Goal: Task Accomplishment & Management: Complete application form

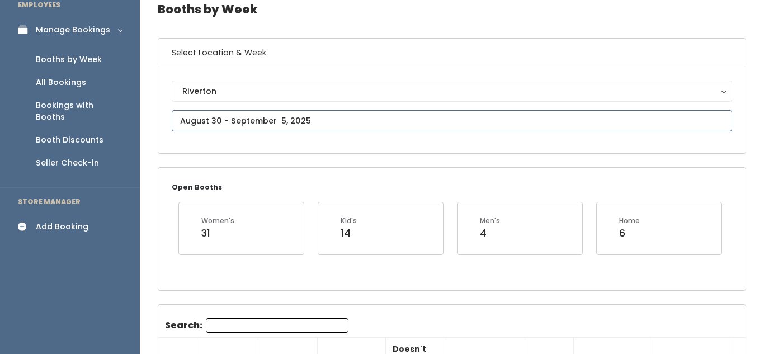
click at [383, 111] on input "text" at bounding box center [452, 120] width 560 height 21
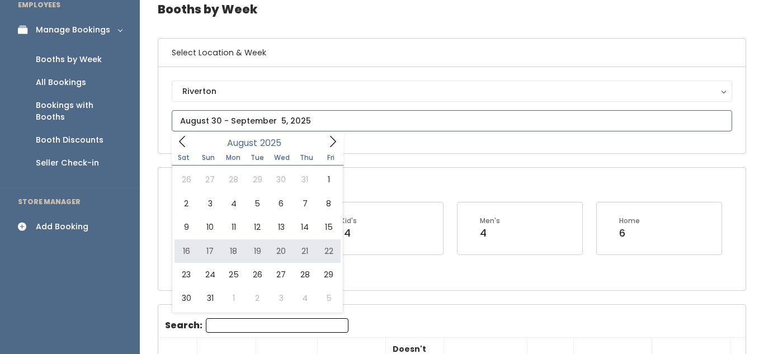
type input "August 16 to August 22"
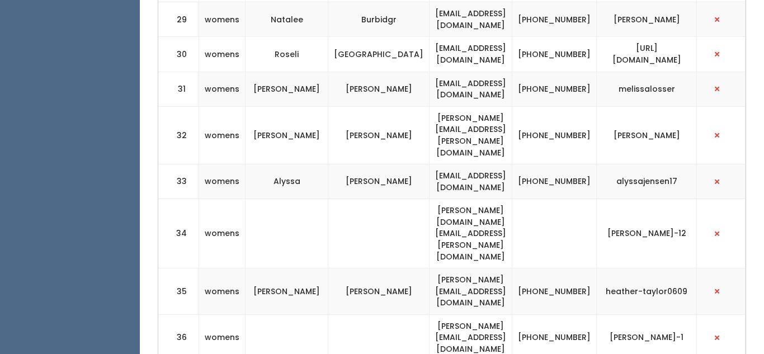
scroll to position [1474, 0]
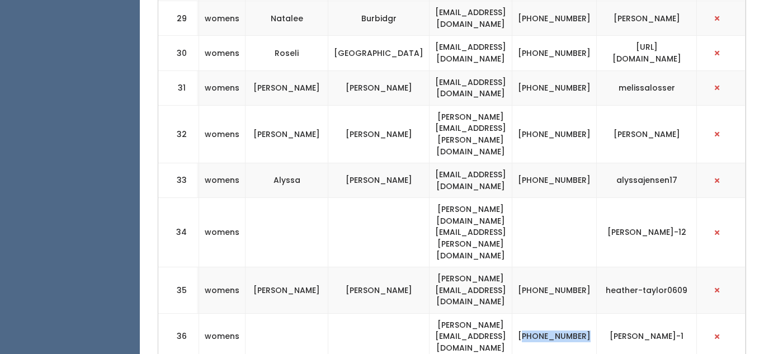
drag, startPoint x: 527, startPoint y: 144, endPoint x: 551, endPoint y: 157, distance: 27.8
click at [551, 313] on td "[PHONE_NUMBER]" at bounding box center [554, 336] width 84 height 46
copy td "801) 830-1125"
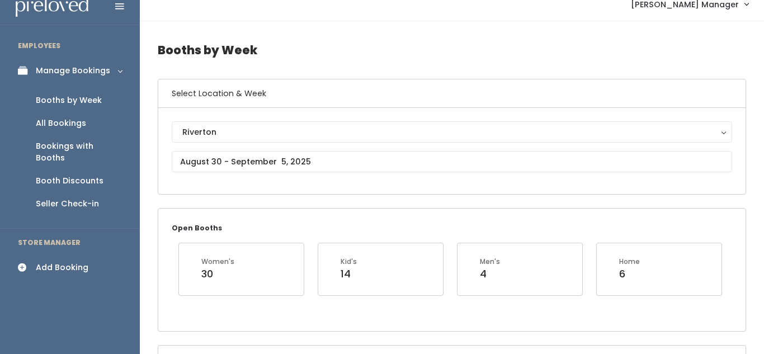
scroll to position [39, 0]
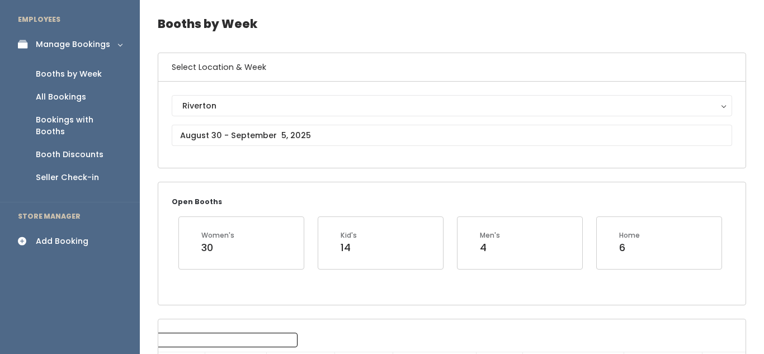
click at [62, 235] on div "Add Booking" at bounding box center [62, 241] width 53 height 12
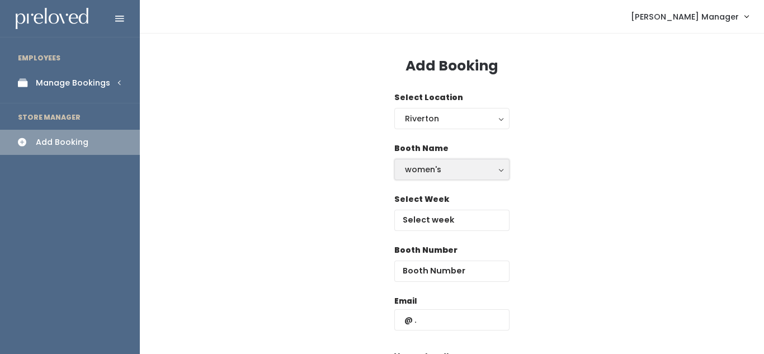
click at [449, 167] on div "women's" at bounding box center [452, 169] width 94 height 12
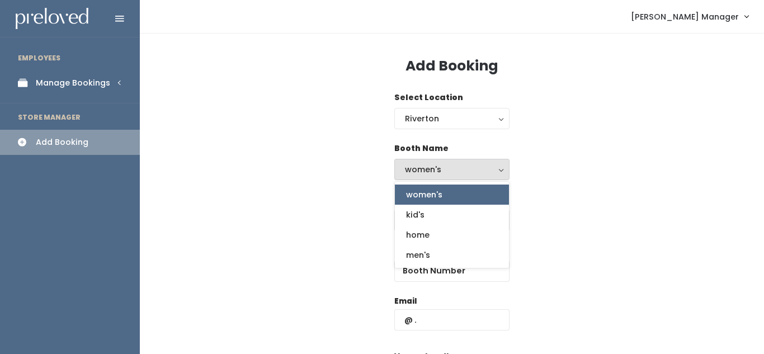
click at [447, 197] on link "women's" at bounding box center [452, 195] width 114 height 20
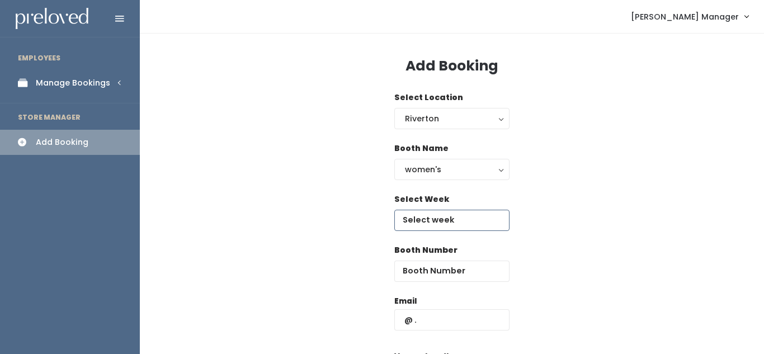
click at [445, 218] on input "text" at bounding box center [451, 220] width 115 height 21
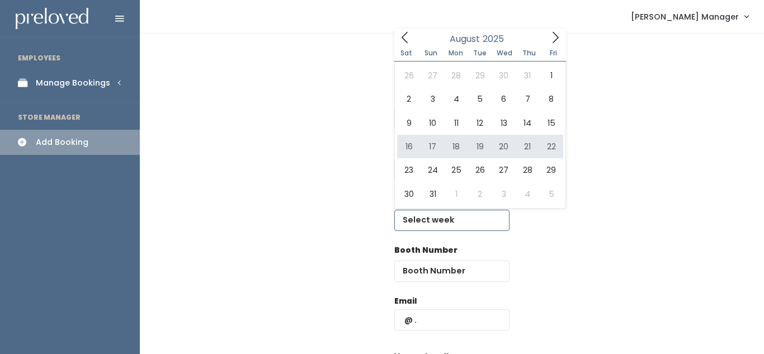
type input "[DATE] to [DATE]"
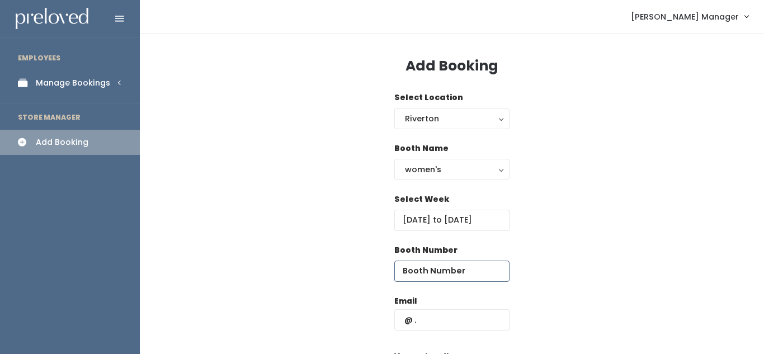
click at [408, 277] on input "number" at bounding box center [451, 271] width 115 height 21
type input "36"
click at [442, 322] on input "text" at bounding box center [451, 319] width 115 height 21
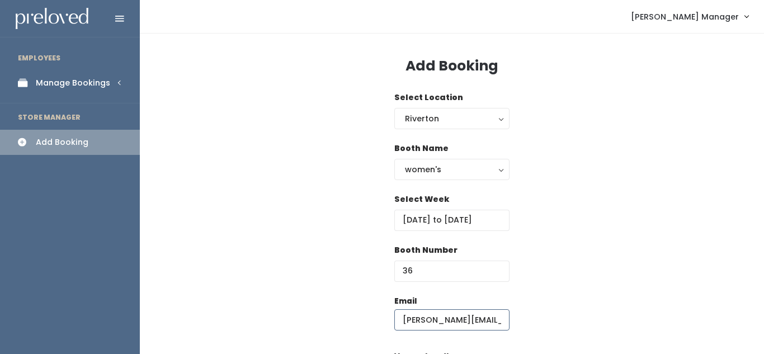
click at [455, 320] on input "rachel.lynton@gmail.com" at bounding box center [451, 319] width 115 height 21
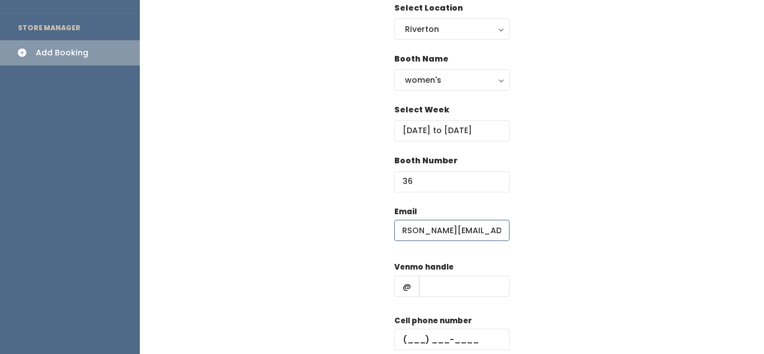
scroll to position [92, 0]
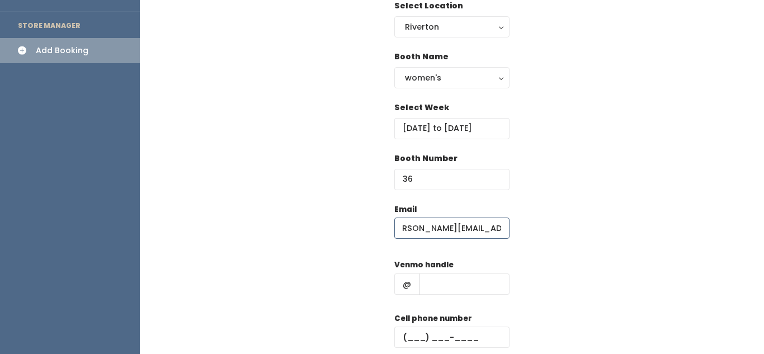
type input "rachel.lynton21@gmail.com"
click at [433, 294] on input "text" at bounding box center [464, 283] width 91 height 21
type input "[PERSON_NAME]-1"
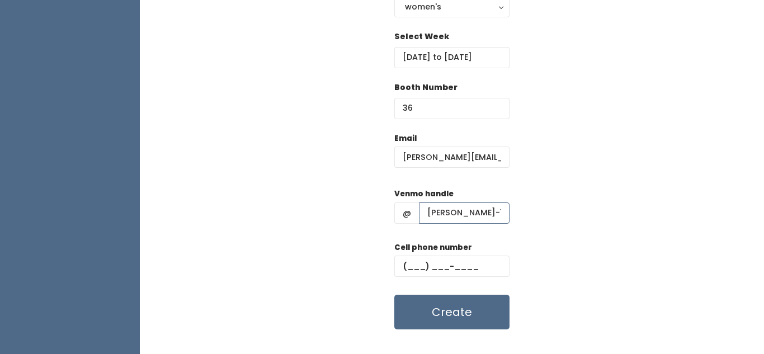
scroll to position [181, 0]
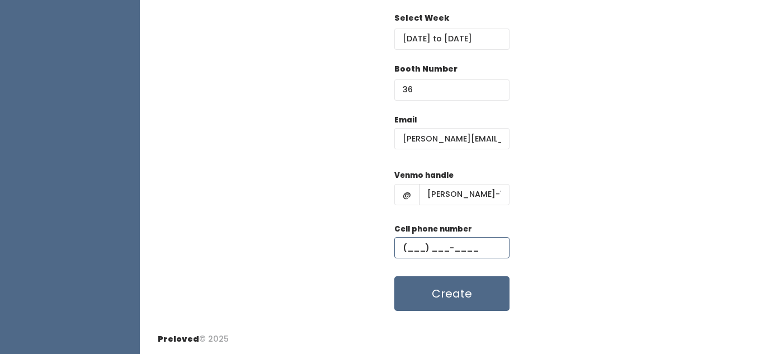
click at [413, 251] on input "text" at bounding box center [451, 247] width 115 height 21
paste input "[PHONE_NUMBER]"
type input "[PHONE_NUMBER]"
click at [577, 261] on div "Email rachel.lynton21@gmail.com Venmo handle @ rachel-lynton-1 Cell phone numbe…" at bounding box center [452, 212] width 588 height 197
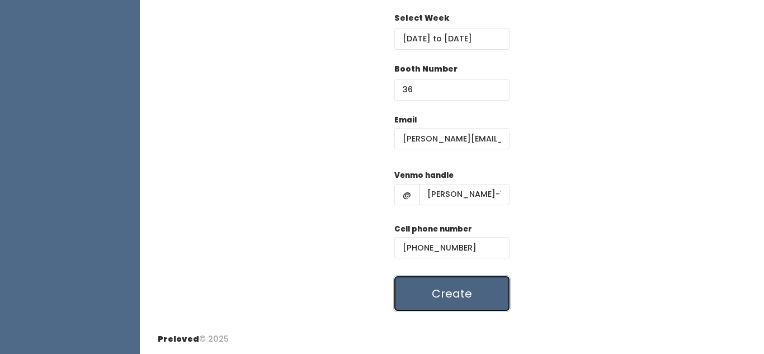
click at [467, 292] on button "Create" at bounding box center [451, 293] width 115 height 35
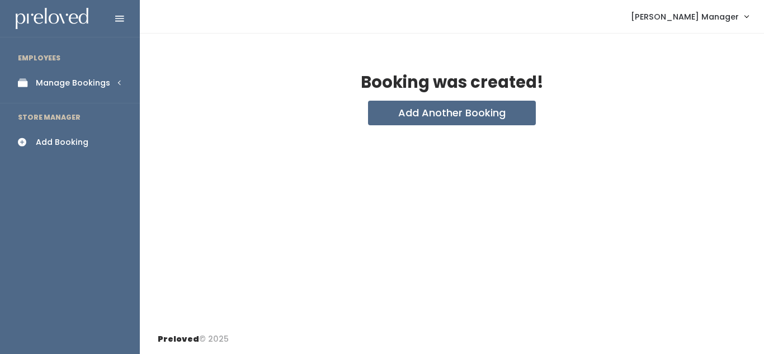
click at [92, 86] on div "Manage Bookings" at bounding box center [73, 83] width 74 height 12
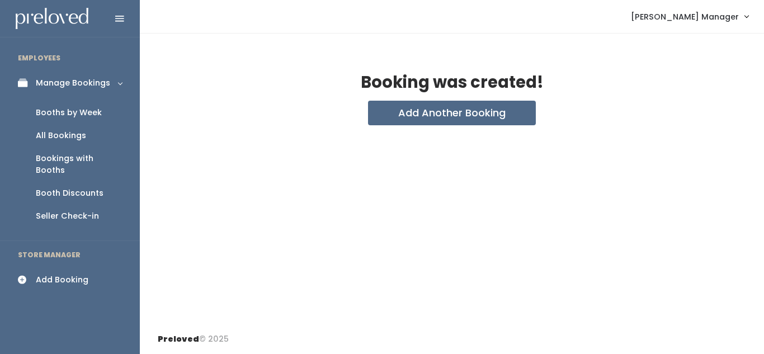
click at [88, 111] on div "Booths by Week" at bounding box center [69, 113] width 66 height 12
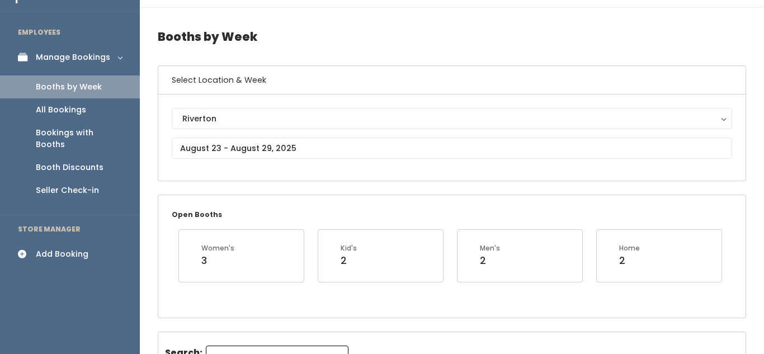
scroll to position [28, 0]
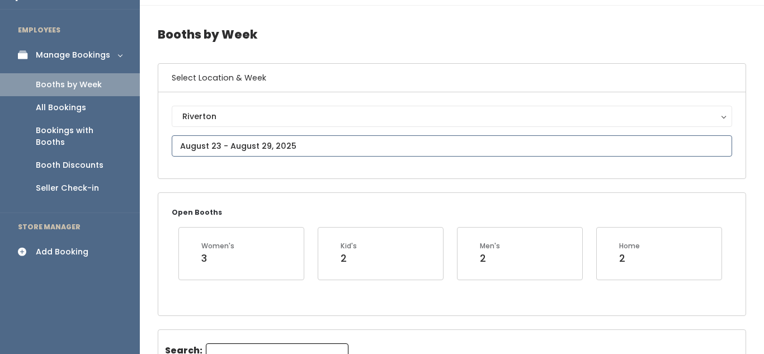
click at [351, 143] on input "text" at bounding box center [452, 145] width 560 height 21
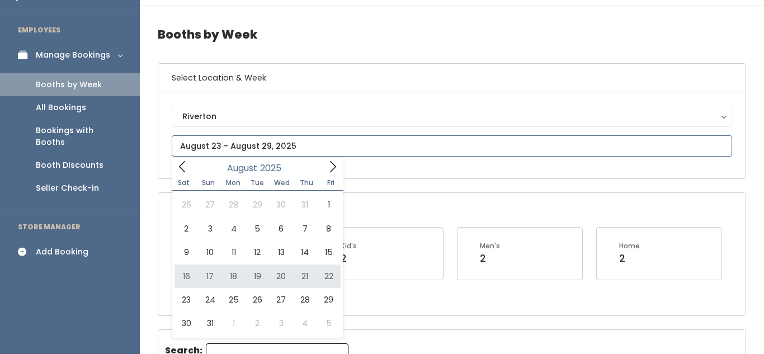
type input "August 16 to August 22"
